Goal: Task Accomplishment & Management: Manage account settings

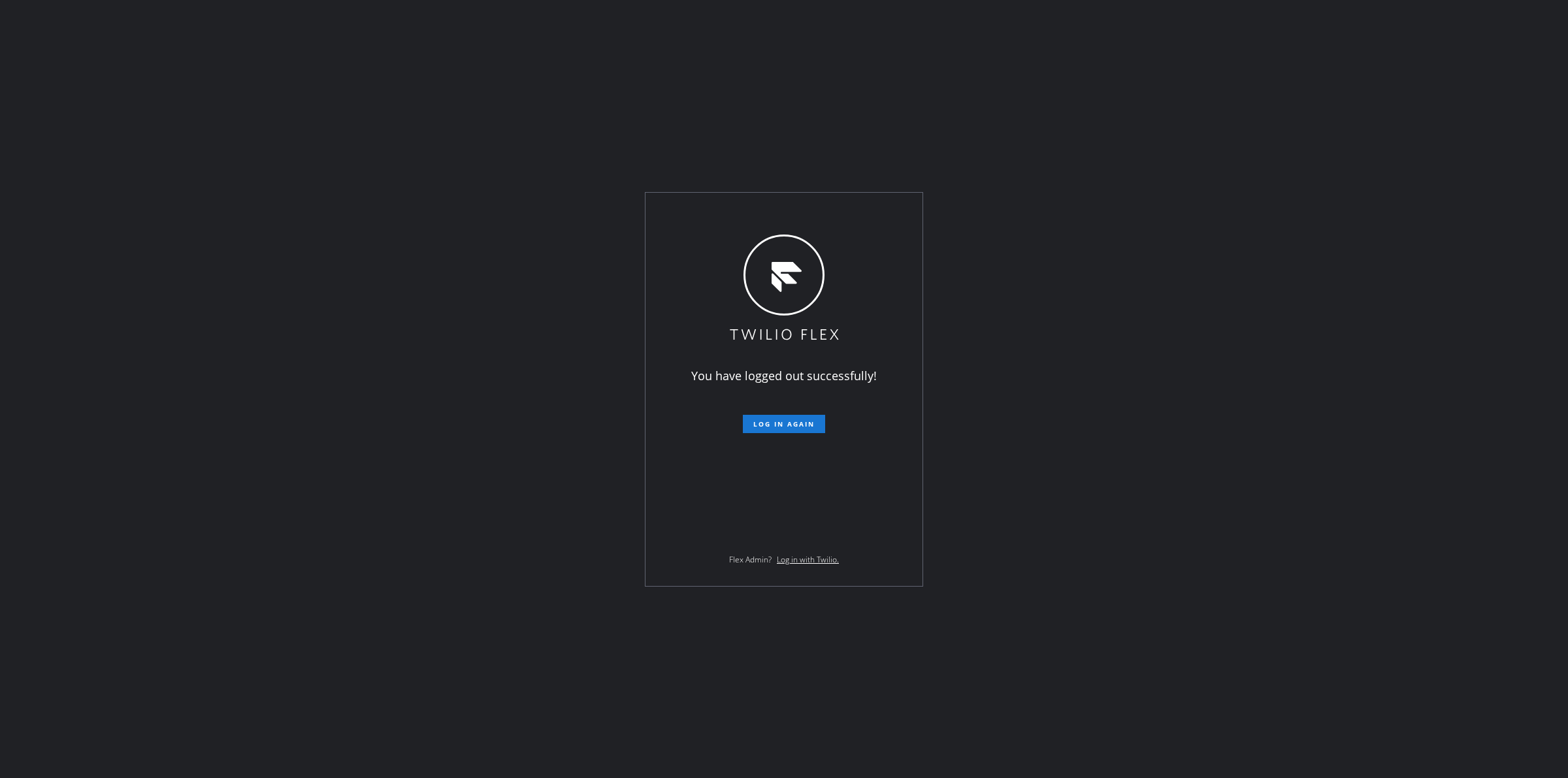
click at [1420, 360] on div "You have logged out successfully! Log in again Flex Admin? Log in with Twilio." at bounding box center [784, 389] width 1568 height 778
click at [766, 416] on button "Log in again" at bounding box center [784, 423] width 83 height 18
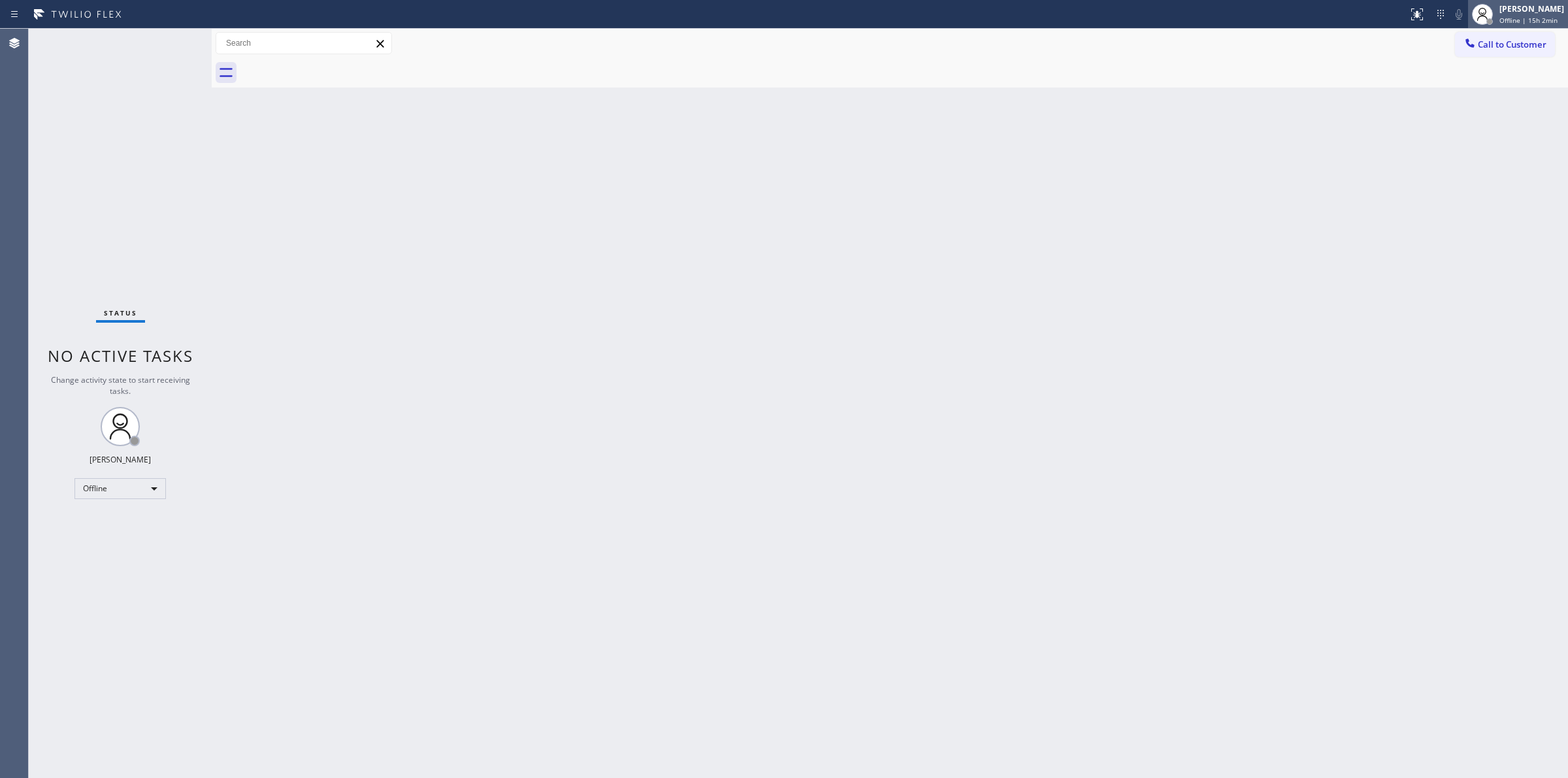
click at [1530, 15] on span "Offline | 15h 2min" at bounding box center [1528, 20] width 58 height 10
click at [1478, 83] on button "Unavailable" at bounding box center [1502, 87] width 130 height 17
